Goal: Information Seeking & Learning: Check status

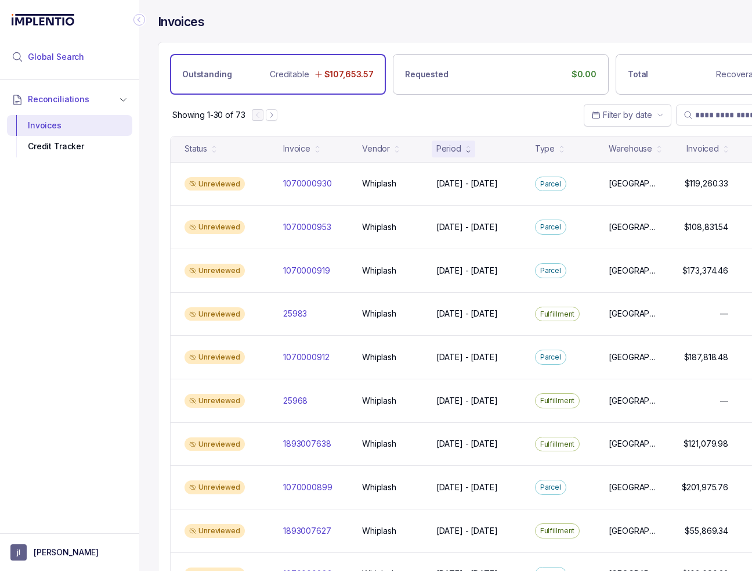
click at [91, 59] on li "Global Search" at bounding box center [69, 57] width 125 height 26
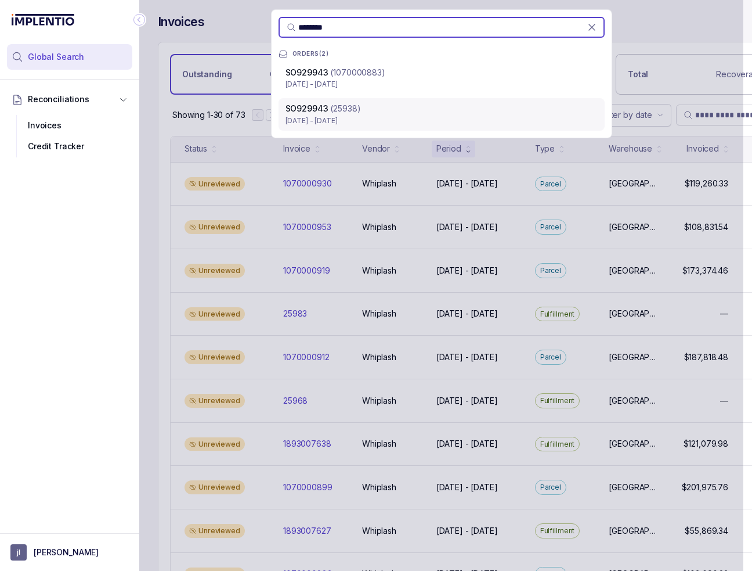
type input "********"
click at [354, 113] on p "(25938)" at bounding box center [345, 109] width 30 height 12
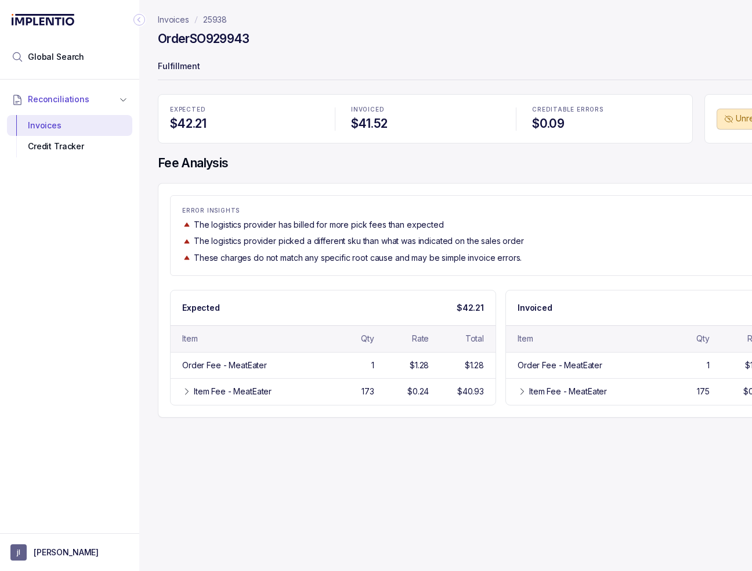
click at [193, 212] on p "ERROR INSIGHTS" at bounding box center [500, 210] width 637 height 7
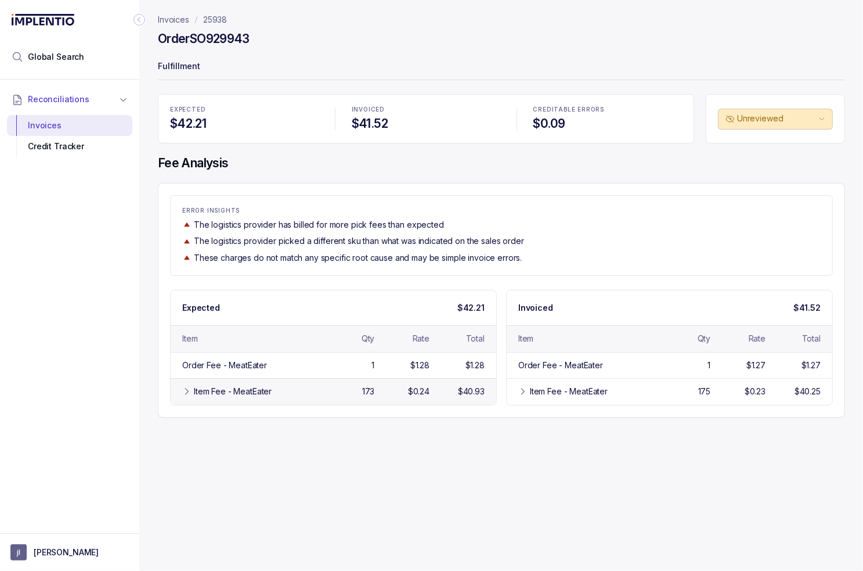
click at [253, 379] on div "Item Fee - MeatEater 173 $0.24 $40.93" at bounding box center [334, 391] width 326 height 26
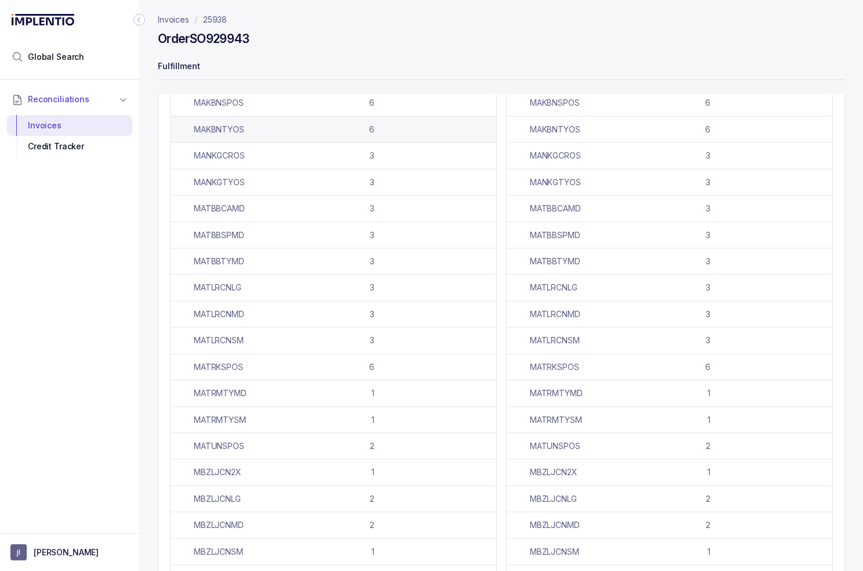
scroll to position [18, 0]
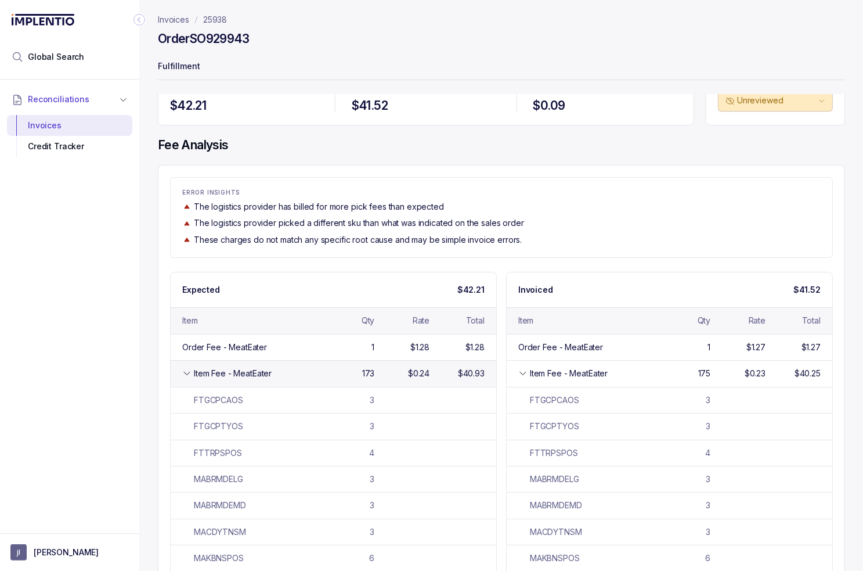
click at [335, 369] on div "173" at bounding box center [349, 373] width 50 height 12
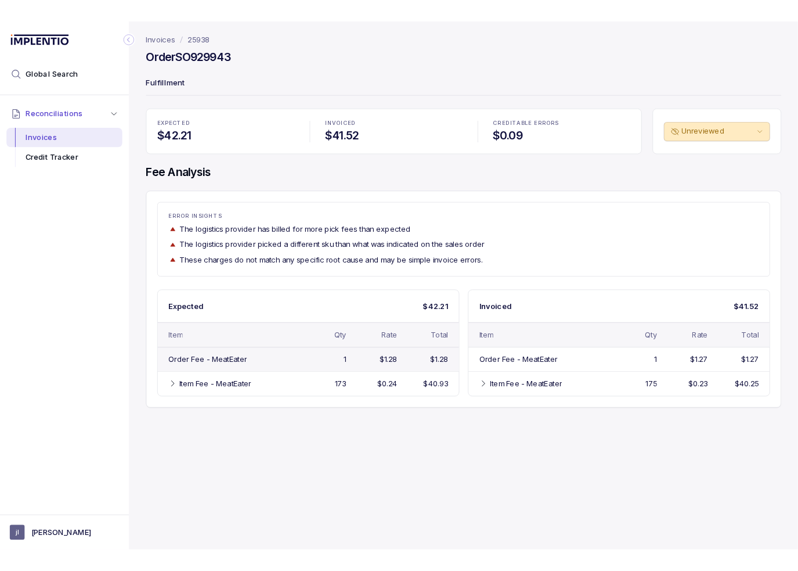
scroll to position [0, 0]
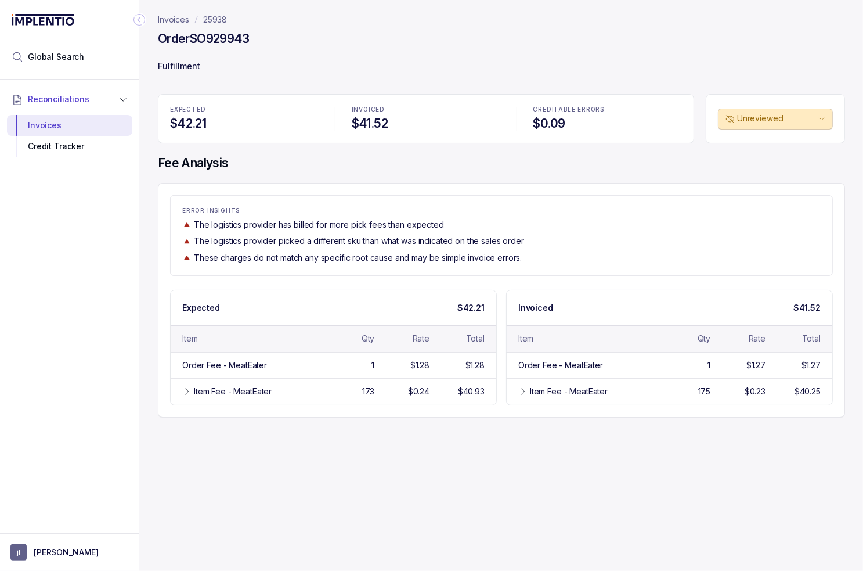
click at [282, 257] on p "These charges do not match any specific root cause and may be simple invoice er…" at bounding box center [358, 258] width 328 height 12
click at [412, 158] on h4 "Fee Analysis" at bounding box center [501, 163] width 687 height 16
click at [89, 60] on li "Global Search" at bounding box center [69, 57] width 125 height 26
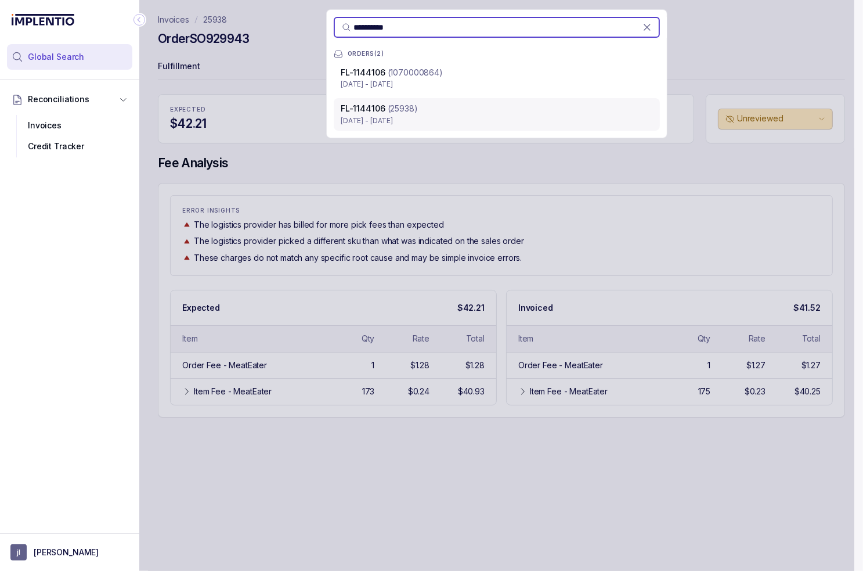
type input "**********"
click at [383, 109] on span "FL-1144106" at bounding box center [363, 108] width 45 height 10
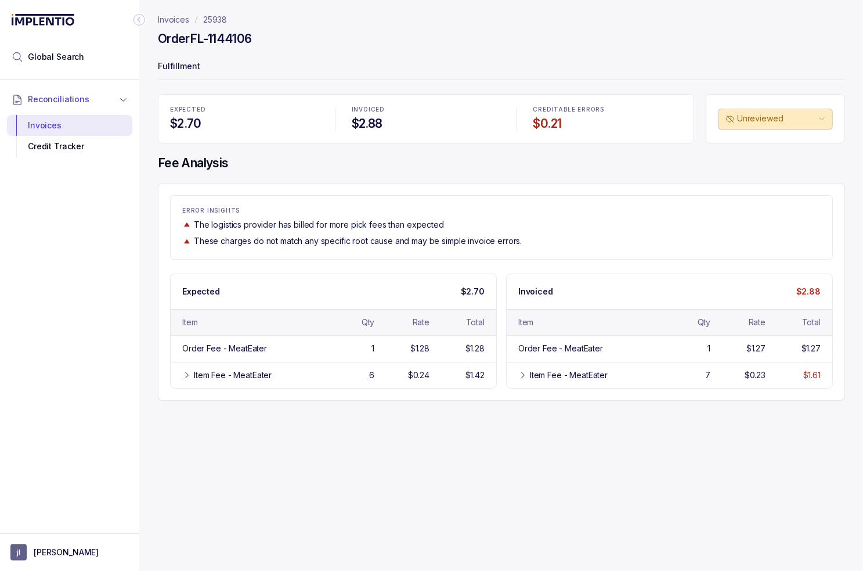
click at [489, 150] on div "EXPECTED $2.70 INVOICED $2.88 CREDITABLE ERRORS $0.21 Unreviewed Fee Analysis E…" at bounding box center [501, 247] width 687 height 306
click at [80, 55] on span "Global Search" at bounding box center [56, 57] width 56 height 12
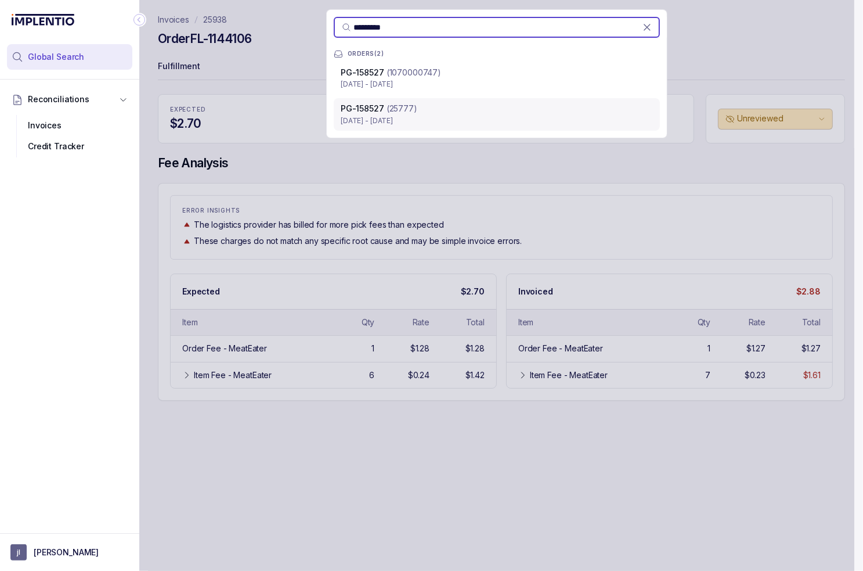
type input "*********"
click at [437, 110] on div "PG-158527 (25777)" at bounding box center [497, 109] width 312 height 12
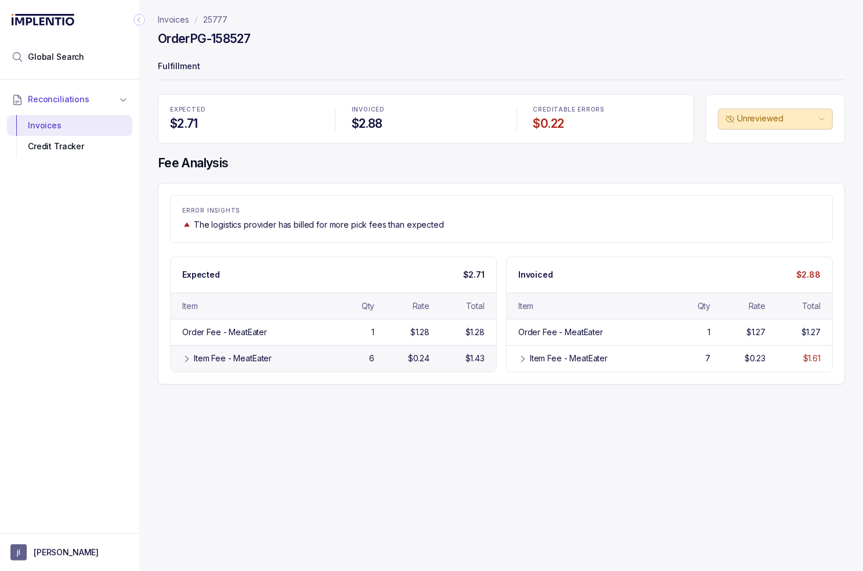
click at [348, 366] on div "Item Fee - MeatEater 6 $0.24 $1.43" at bounding box center [334, 358] width 326 height 26
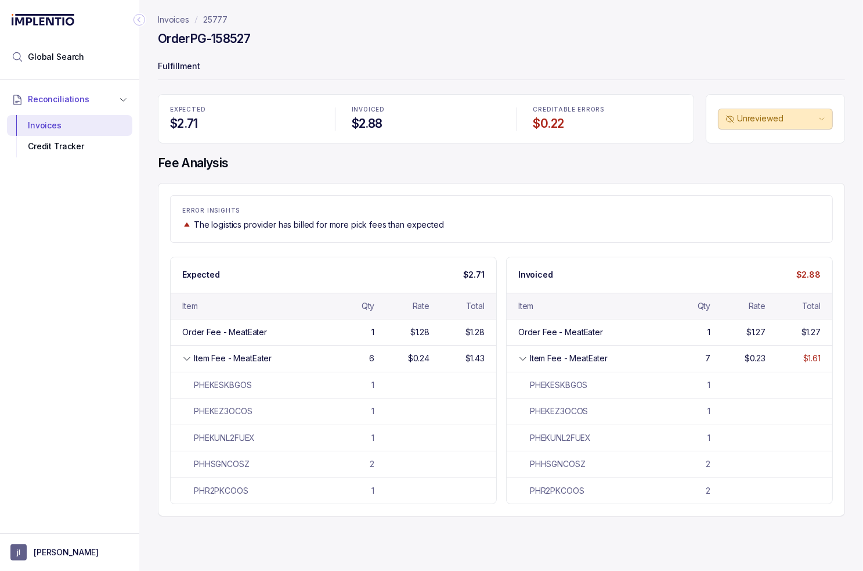
click at [485, 171] on div "EXPECTED $2.71 INVOICED $2.88 CREDITABLE ERRORS $0.22 Unreviewed Fee Analysis E…" at bounding box center [501, 305] width 687 height 422
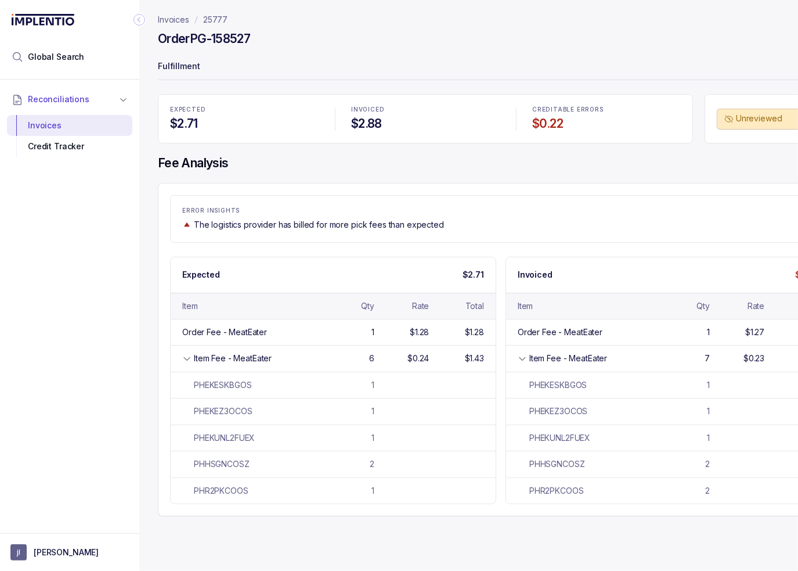
click at [66, 373] on div "Reconciliations Invoices Credit Tracker" at bounding box center [69, 303] width 139 height 446
